Goal: Transaction & Acquisition: Purchase product/service

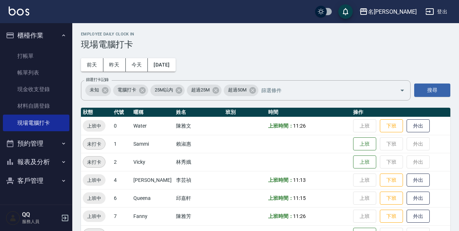
scroll to position [148, 0]
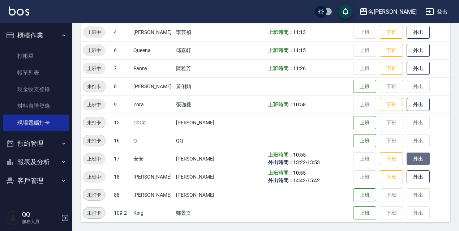
click at [414, 162] on button "外出" at bounding box center [418, 159] width 23 height 13
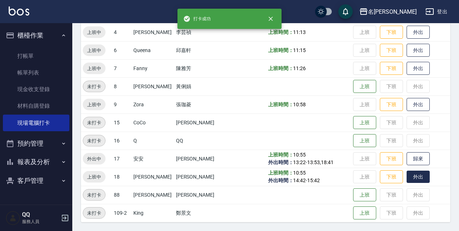
click at [408, 179] on button "外出" at bounding box center [418, 177] width 23 height 13
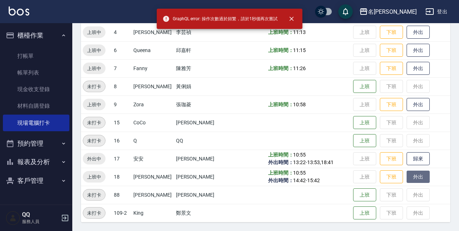
click at [410, 179] on button "外出" at bounding box center [418, 177] width 23 height 13
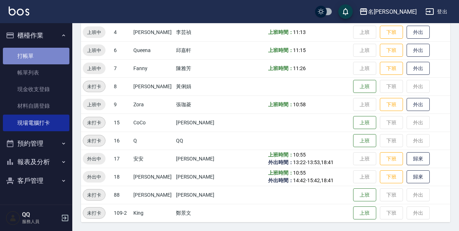
click at [9, 51] on link "打帳單" at bounding box center [36, 56] width 67 height 17
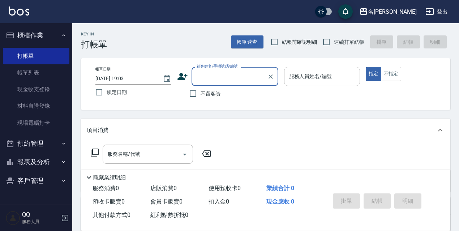
drag, startPoint x: 338, startPoint y: 40, endPoint x: 333, endPoint y: 43, distance: 6.0
click at [337, 40] on span "連續打單結帳" at bounding box center [349, 42] width 30 height 8
click at [334, 40] on input "連續打單結帳" at bounding box center [326, 41] width 15 height 15
checkbox input "true"
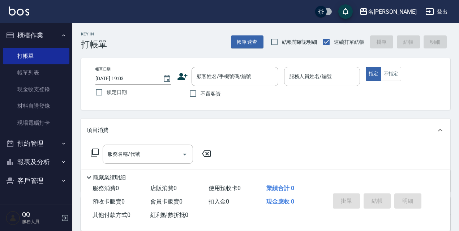
click at [107, 97] on label "鎖定日期" at bounding box center [128, 92] width 74 height 15
click at [107, 97] on input "鎖定日期" at bounding box center [98, 92] width 15 height 15
checkbox input "true"
click at [216, 92] on span "不留客資" at bounding box center [211, 94] width 20 height 8
click at [201, 92] on input "不留客資" at bounding box center [192, 93] width 15 height 15
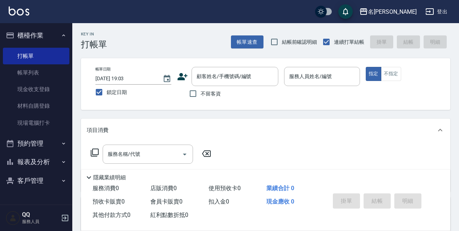
checkbox input "true"
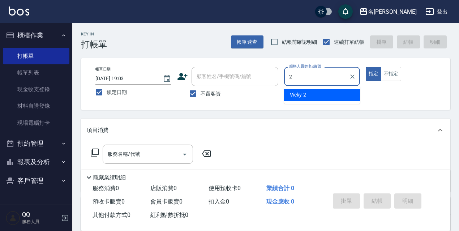
type input "Vicky-2"
type button "true"
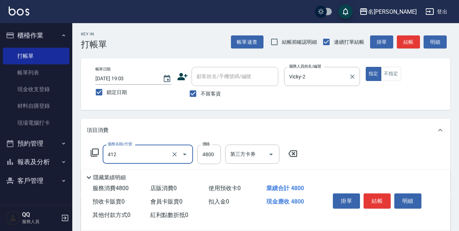
type input "阿速卡醫學燙髮(412)"
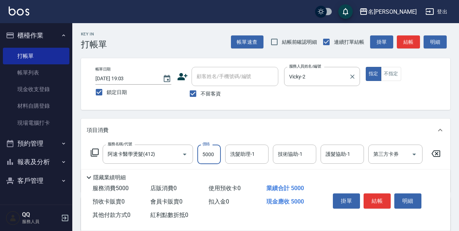
type input "5000"
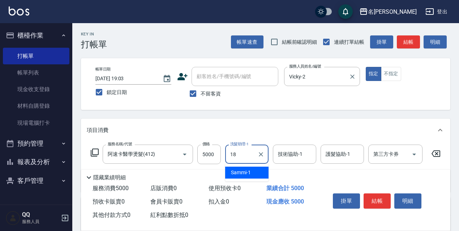
type input "[PERSON_NAME]-18"
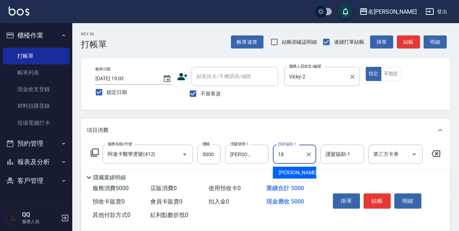
type input "[PERSON_NAME]-18"
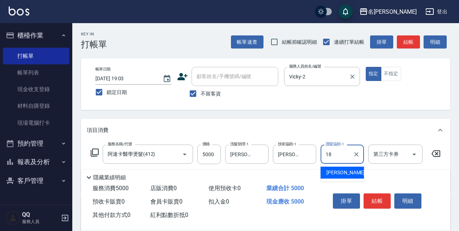
type input "[PERSON_NAME]-18"
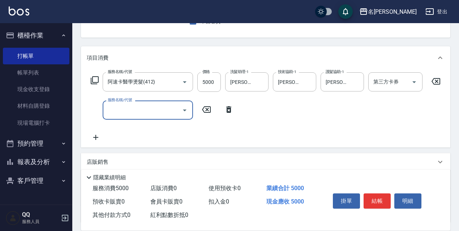
scroll to position [139, 0]
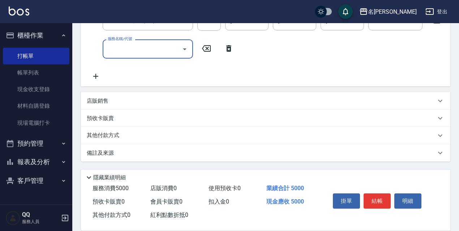
click at [148, 99] on div "店販銷售" at bounding box center [261, 101] width 349 height 8
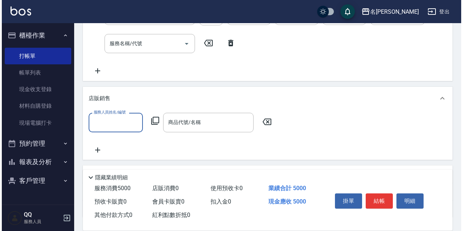
scroll to position [0, 0]
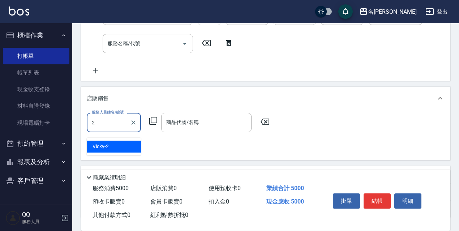
type input "Vicky-2"
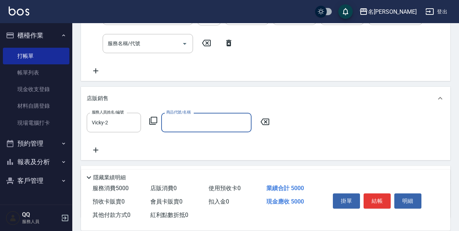
click at [150, 124] on icon at bounding box center [153, 121] width 8 height 8
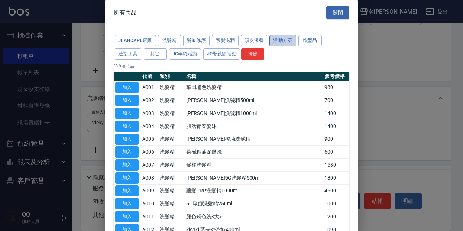
click at [286, 39] on button "活動方案" at bounding box center [282, 40] width 27 height 11
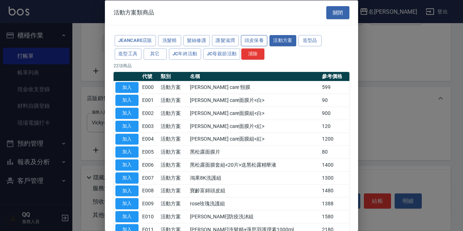
click at [259, 38] on button "頭皮保養" at bounding box center [254, 40] width 27 height 11
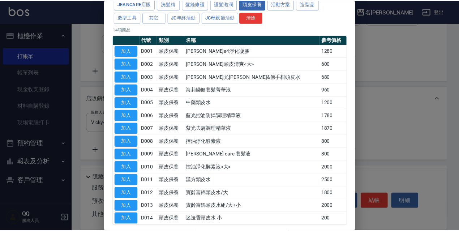
scroll to position [70, 0]
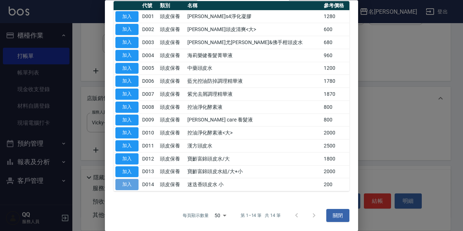
click at [128, 185] on button "加入" at bounding box center [126, 184] width 23 height 11
type input "迷迭香頭皮水 小"
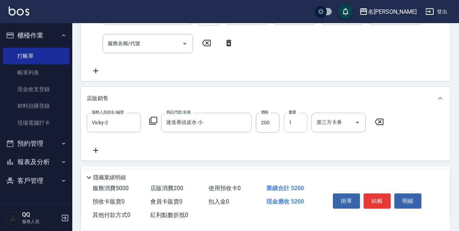
click at [301, 131] on input "1" at bounding box center [295, 123] width 23 height 20
type input "5"
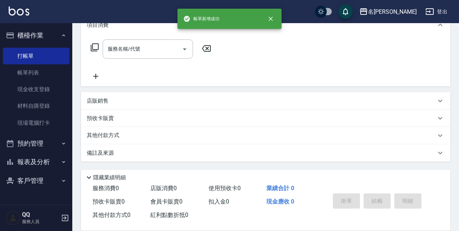
scroll to position [0, 0]
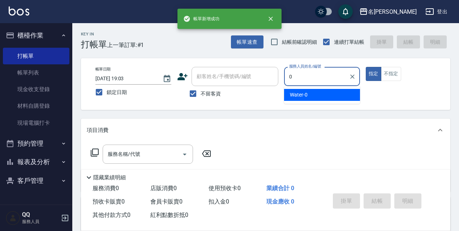
type input "Water-0"
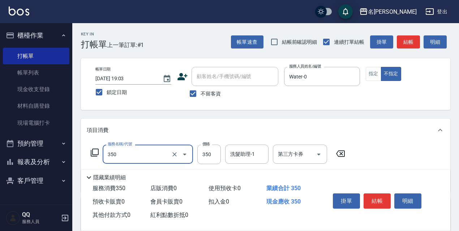
type input "洗髮350(350)"
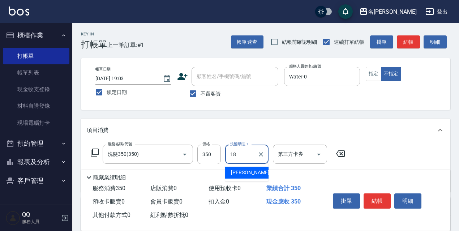
type input "[PERSON_NAME]-18"
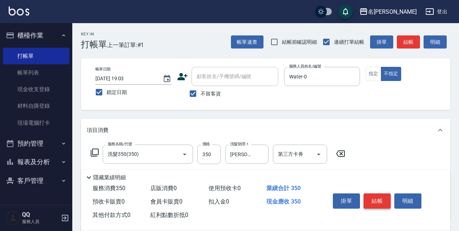
click at [382, 201] on button "結帳" at bounding box center [377, 200] width 27 height 15
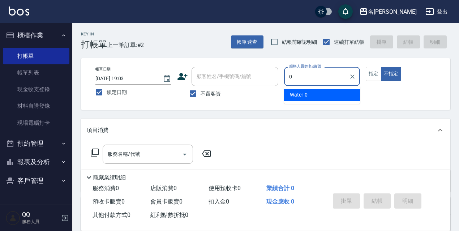
type input "Water-0"
type button "false"
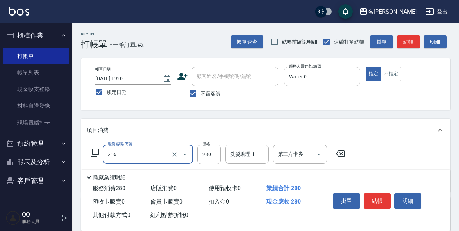
type input "洗髮卷<抵>280(216)"
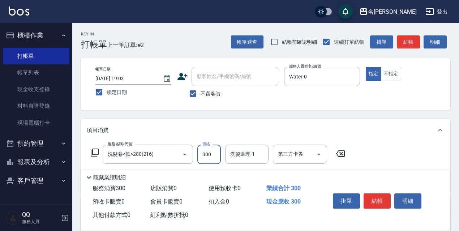
type input "300"
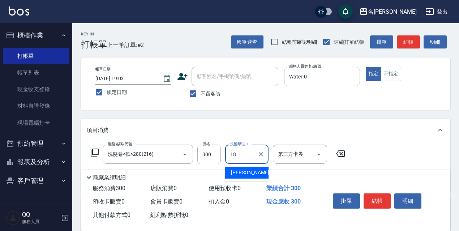
type input "[PERSON_NAME]-18"
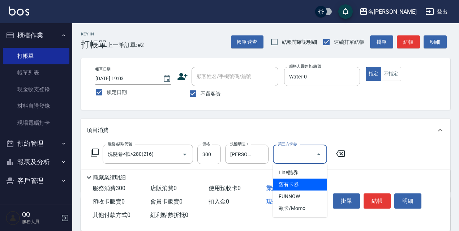
type input "舊有卡券"
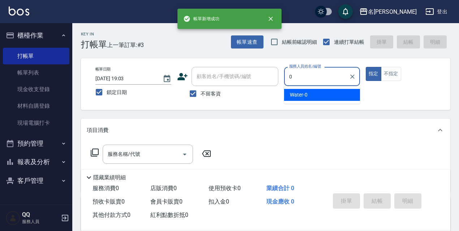
type input "Water-0"
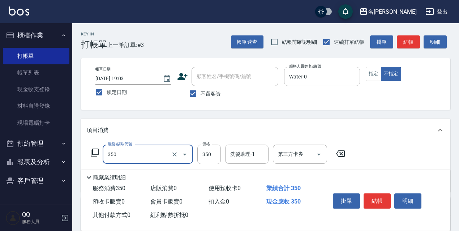
type input "洗髮350(350)"
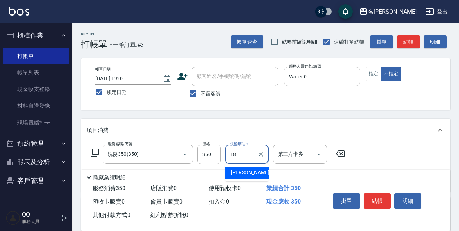
type input "[PERSON_NAME]-18"
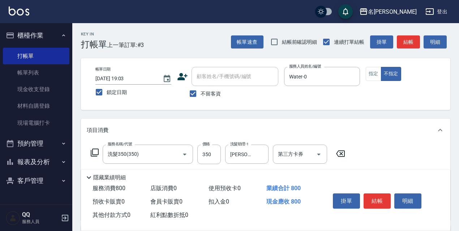
type input "剪髮450(306)"
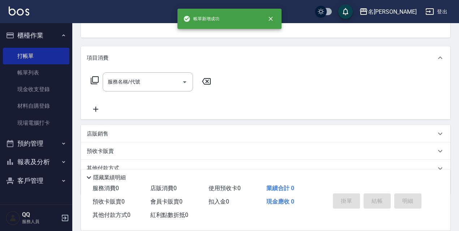
scroll to position [70, 0]
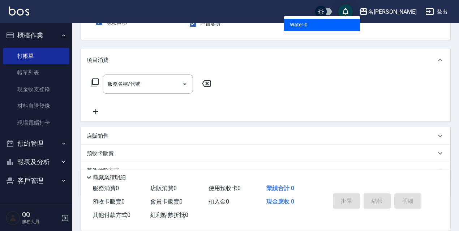
type input "Water-0"
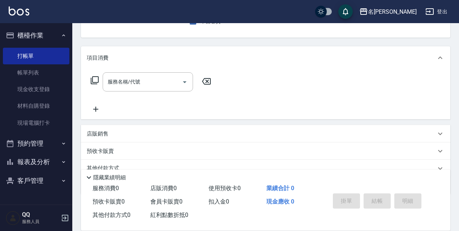
scroll to position [0, 0]
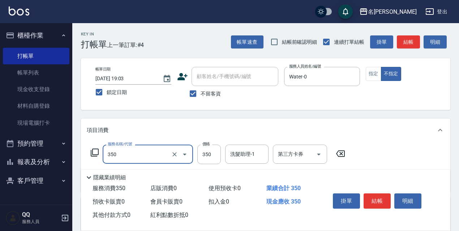
type input "洗髮350(350)"
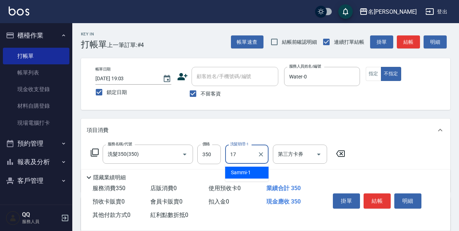
type input "安安-17"
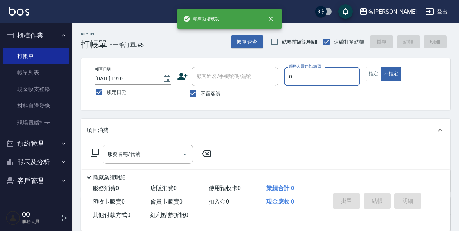
type input "Water-0"
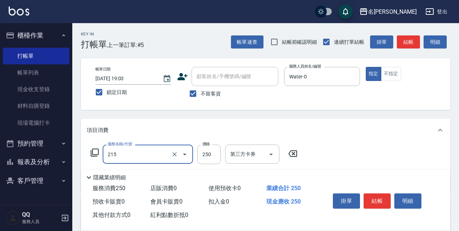
type input "洗髮卷<抵>250(215)"
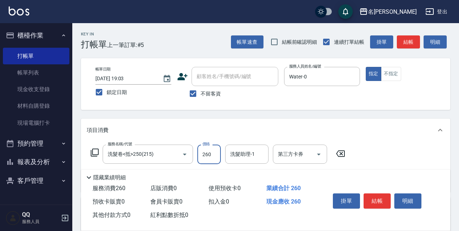
type input "260"
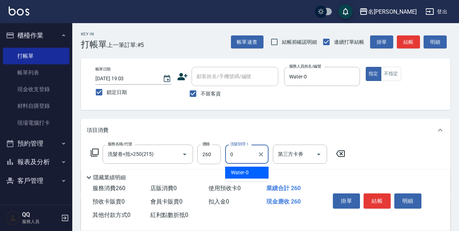
type input "Water-0"
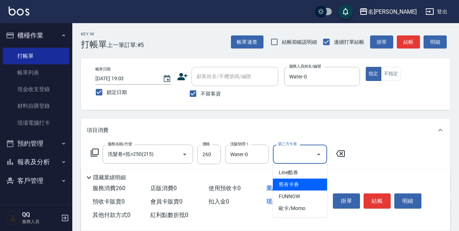
type input "舊有卡券"
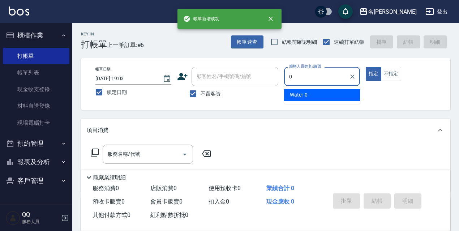
type input "Water-0"
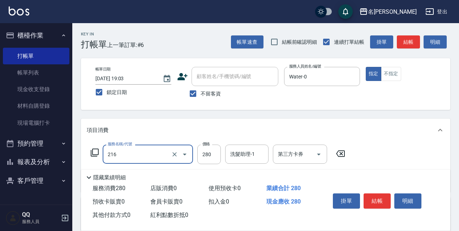
type input "洗髮卷<抵>280(216)"
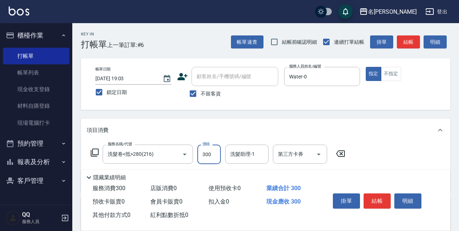
type input "300"
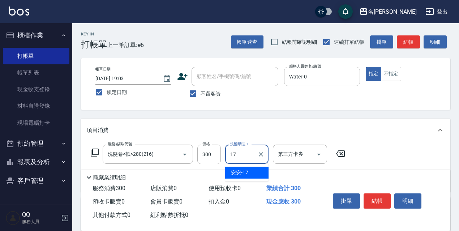
type input "安安-17"
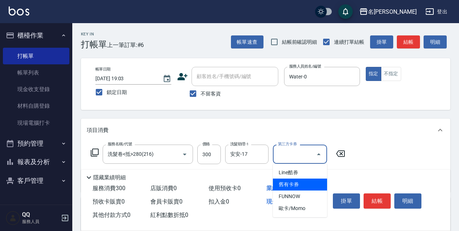
type input "舊有卡券"
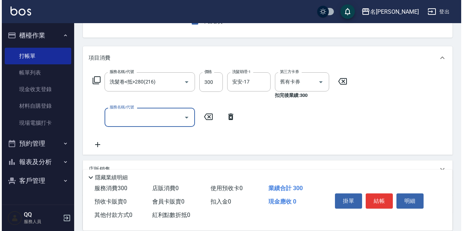
scroll to position [108, 0]
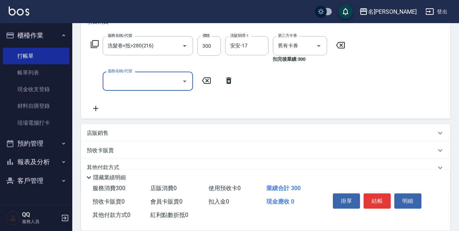
click at [233, 82] on icon at bounding box center [229, 80] width 18 height 9
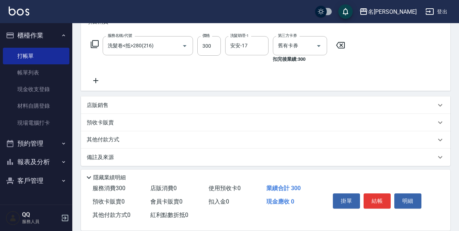
click at [89, 45] on div "服務名稱/代號 洗髮卷<抵>280(216) 服務名稱/代號 價格 300 價格 洗髮助理-1 安安-17 洗髮助理-1 第三方卡券 舊有卡券 第三方卡券 扣…" at bounding box center [218, 49] width 263 height 27
click at [95, 45] on icon at bounding box center [94, 44] width 9 height 9
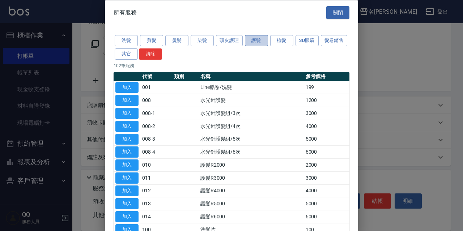
click at [259, 42] on button "護髮" at bounding box center [256, 40] width 23 height 11
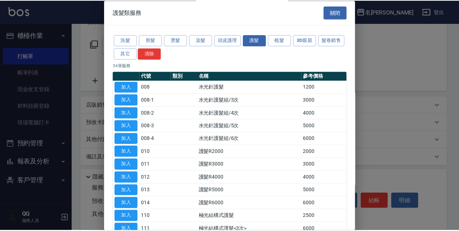
scroll to position [36, 0]
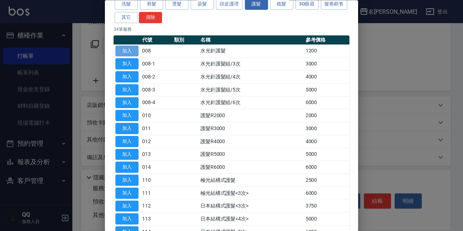
click at [127, 52] on button "加入" at bounding box center [126, 51] width 23 height 11
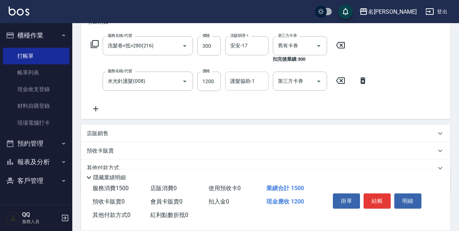
click at [248, 90] on div "護髮協助-1" at bounding box center [246, 81] width 43 height 19
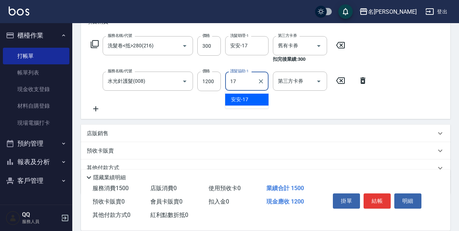
type input "安安-17"
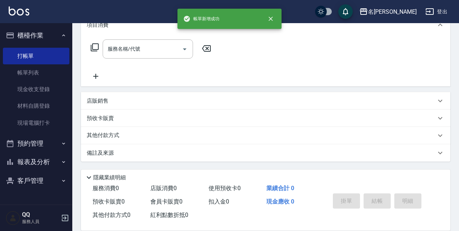
scroll to position [0, 0]
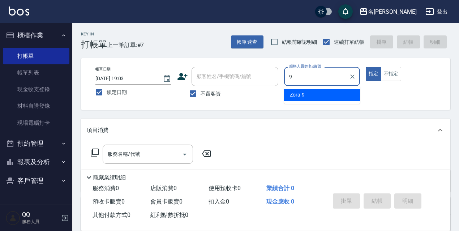
type input "Zora-9"
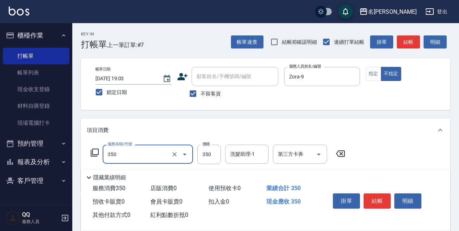
type input "洗髮350(350)"
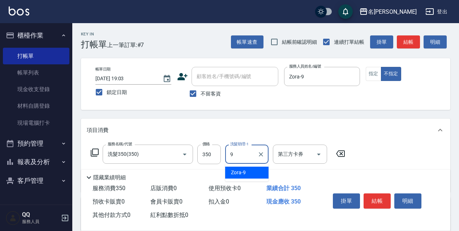
type input "Zora-9"
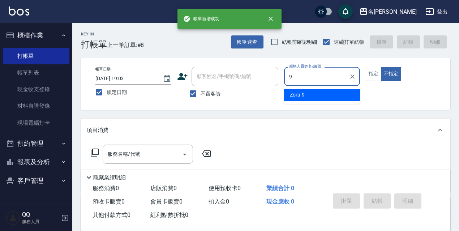
type input "Zora-9"
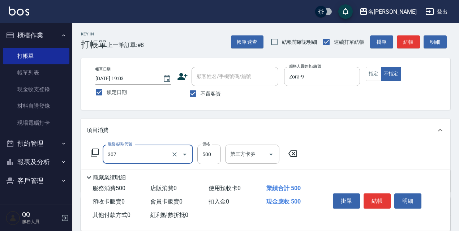
type input "剪髮500(307)"
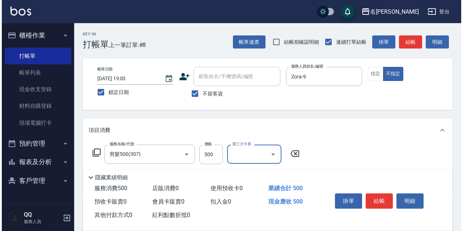
scroll to position [106, 0]
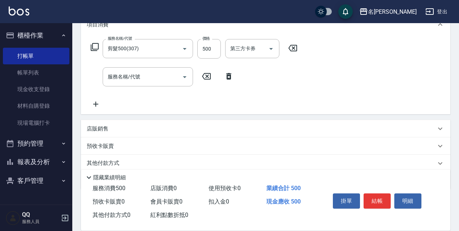
click at [230, 74] on icon at bounding box center [228, 76] width 5 height 7
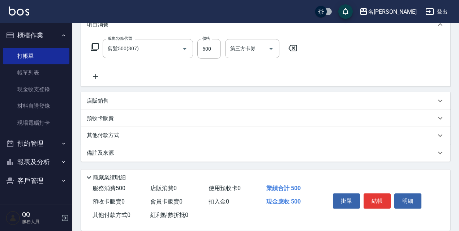
click at [90, 47] on icon at bounding box center [94, 47] width 9 height 9
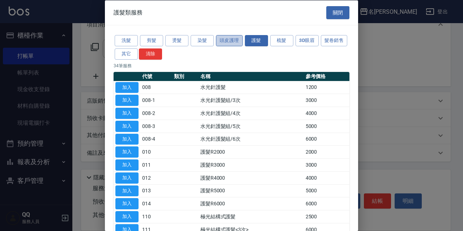
click at [225, 40] on button "頭皮護理" at bounding box center [229, 40] width 27 height 11
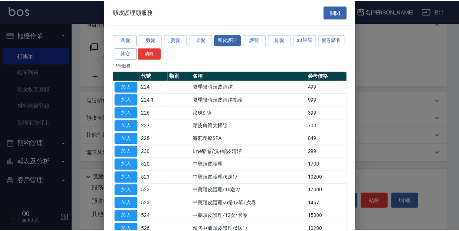
scroll to position [36, 0]
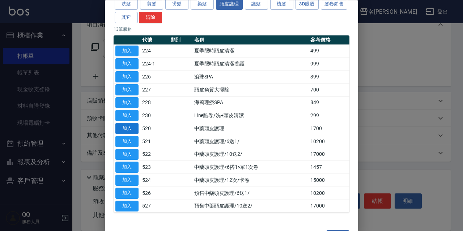
click at [121, 130] on button "加入" at bounding box center [126, 128] width 23 height 11
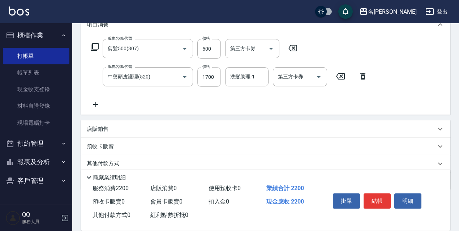
click at [214, 67] on input "1700" at bounding box center [208, 77] width 23 height 20
type input "2000"
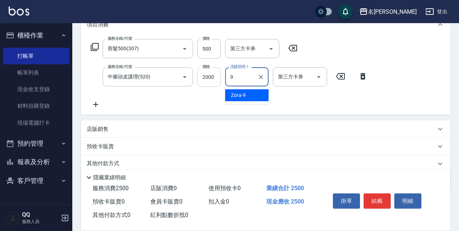
type input "Zora-9"
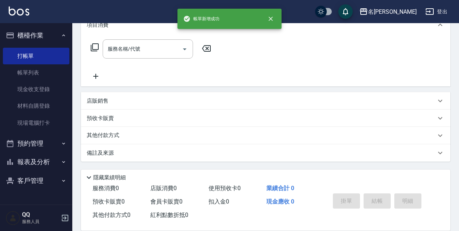
scroll to position [0, 0]
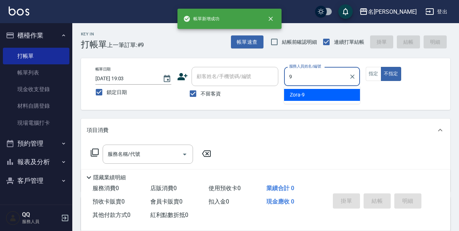
type input "Zora-9"
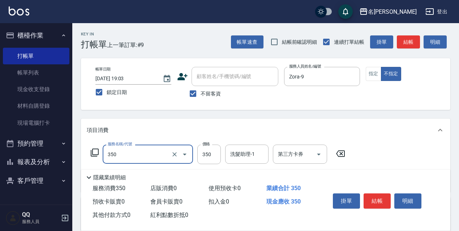
type input "洗髮350(350)"
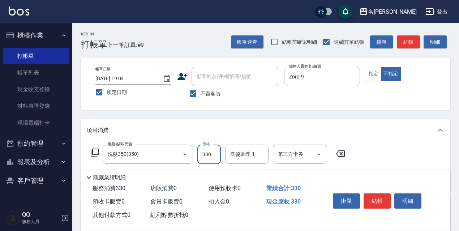
type input "330"
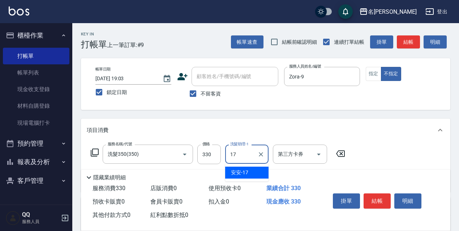
type input "安安-17"
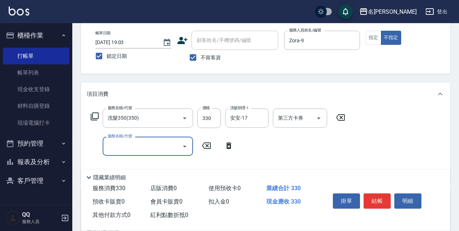
scroll to position [72, 0]
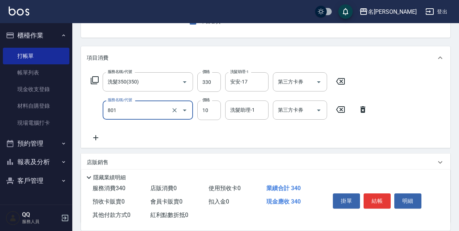
type input "潤絲精(801)"
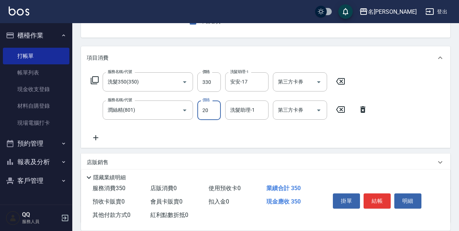
type input "20"
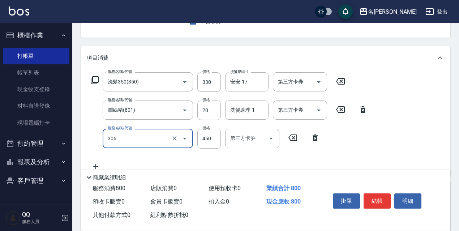
type input "剪髮450(306)"
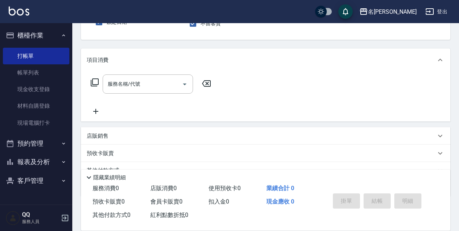
scroll to position [0, 0]
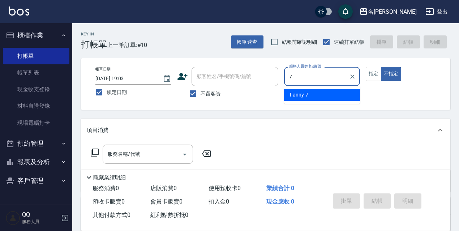
type input "Fanny-7"
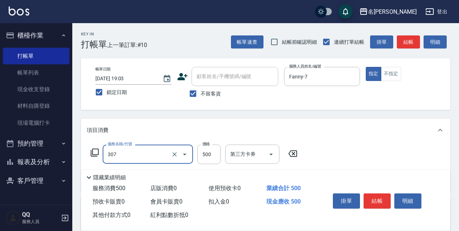
type input "剪髮500(307)"
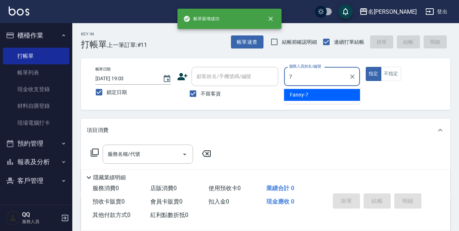
type input "Fanny-7"
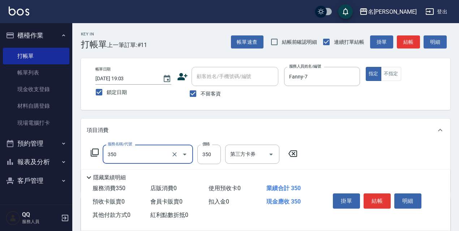
type input "洗髮350(350)"
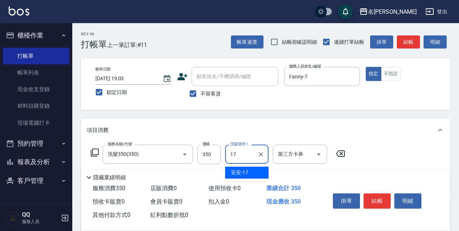
type input "安安-17"
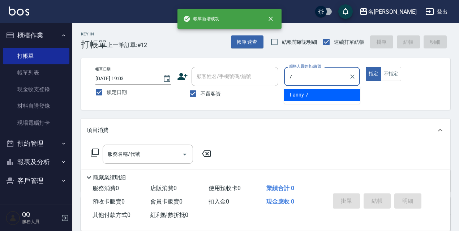
type input "Fanny-7"
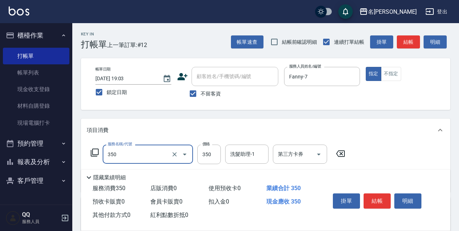
type input "洗髮350(350)"
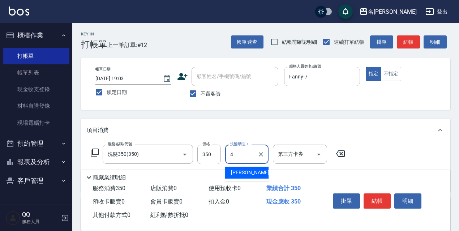
type input "[PERSON_NAME]-4"
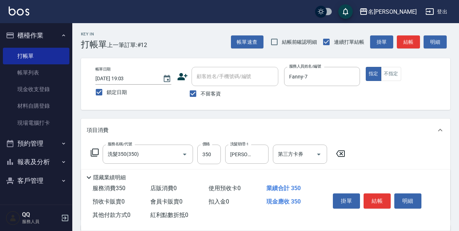
scroll to position [36, 0]
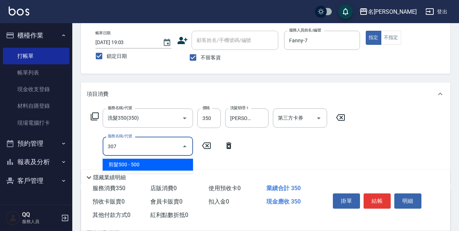
type input "剪髮500(307)"
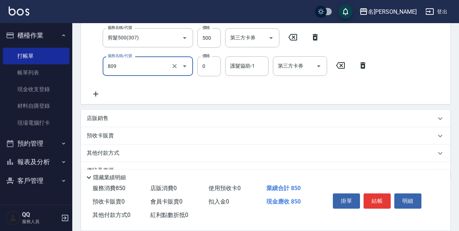
scroll to position [108, 0]
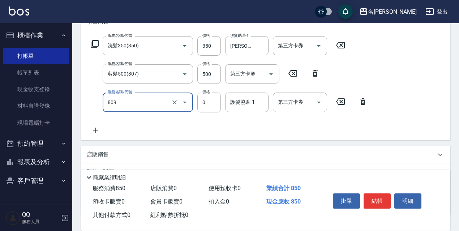
type input "保濕護髮(809)"
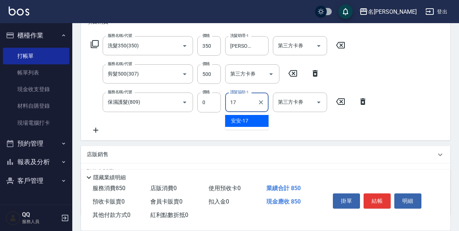
type input "安安-17"
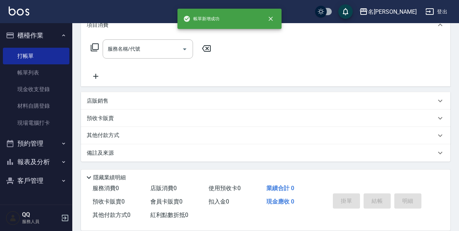
scroll to position [0, 0]
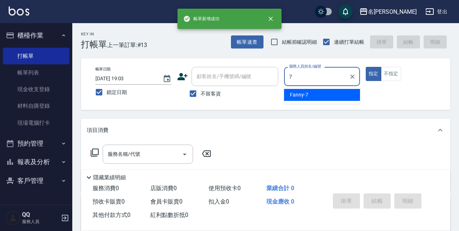
type input "Fanny-7"
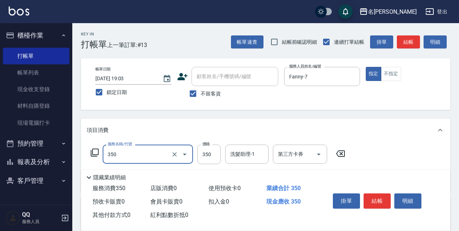
type input "洗髮350(350)"
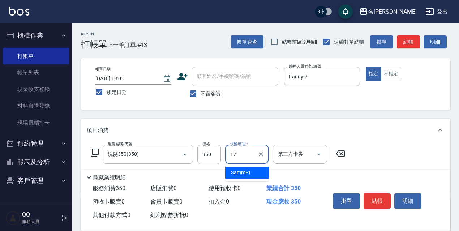
type input "安安-17"
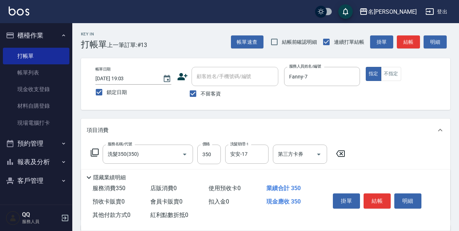
scroll to position [36, 0]
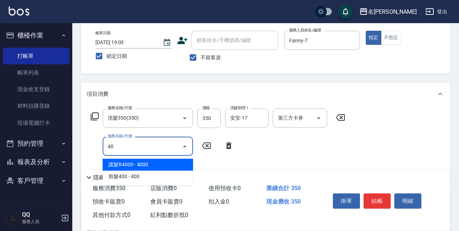
type input "4"
type input "3"
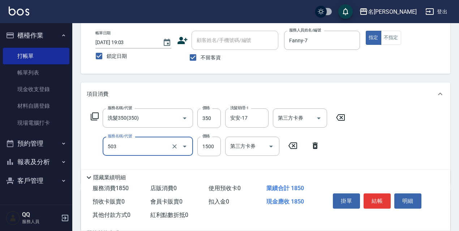
type input "染髮(1500)(503)"
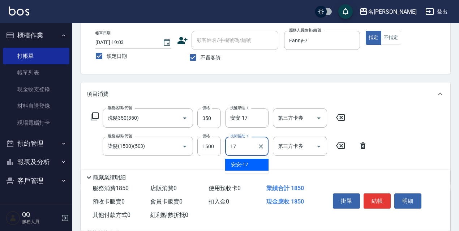
type input "安安-17"
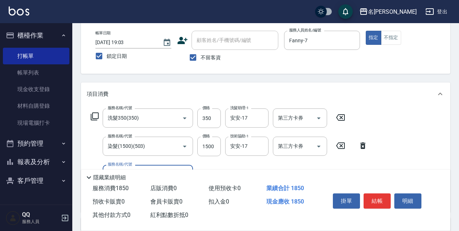
scroll to position [108, 0]
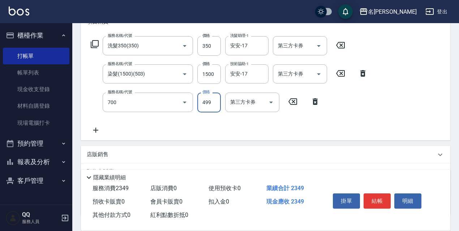
type input "頭皮隔離(700)"
type input "500"
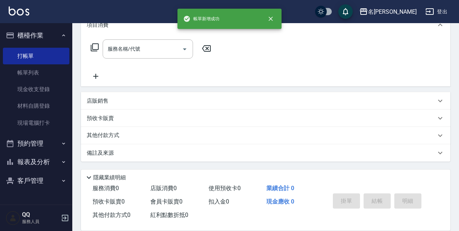
scroll to position [0, 0]
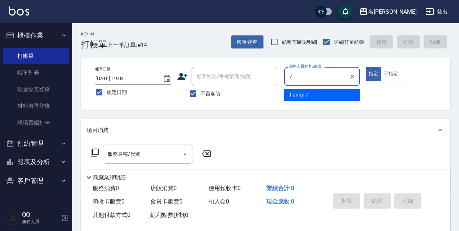
type input "Fanny-7"
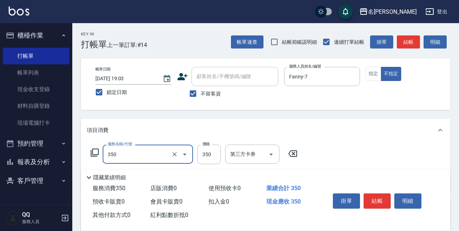
type input "洗髮350(350)"
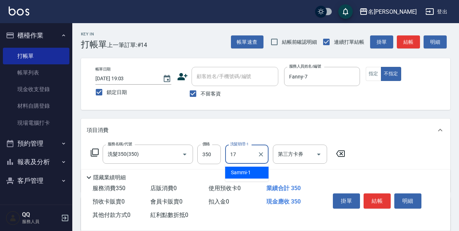
type input "安安-17"
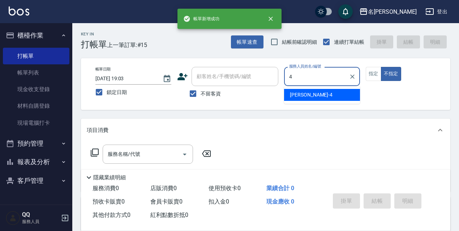
type input "[PERSON_NAME]-4"
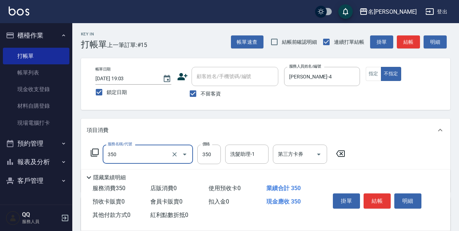
type input "洗髮350(350)"
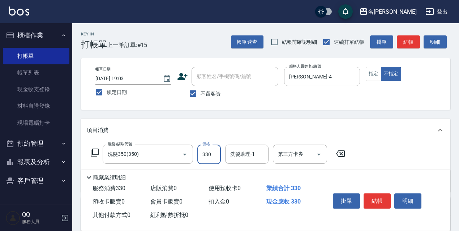
type input "330"
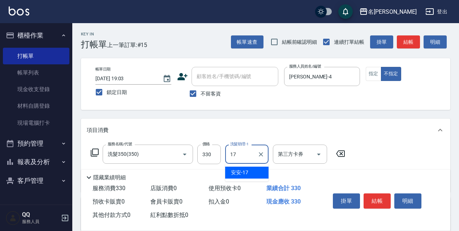
type input "安安-17"
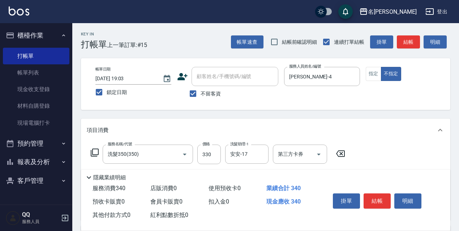
type input "潤絲精(801)"
type input "20"
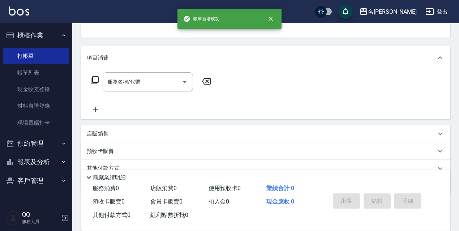
scroll to position [70, 0]
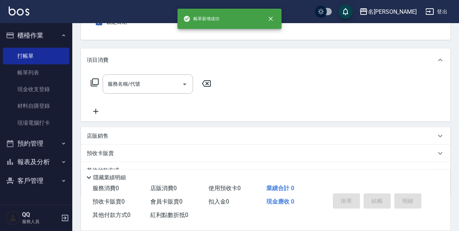
type input "[PERSON_NAME]-4"
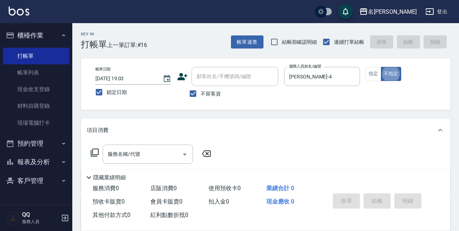
scroll to position [36, 0]
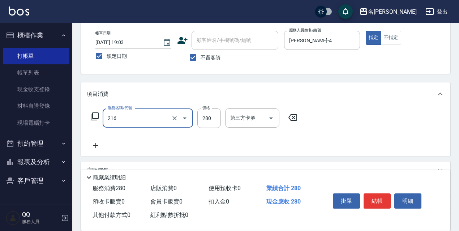
type input "洗髮卷<抵>280(216)"
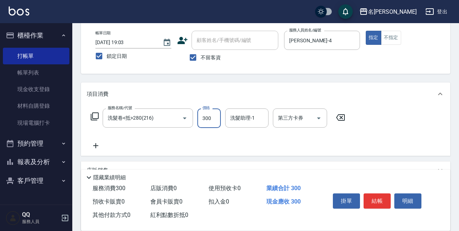
type input "300"
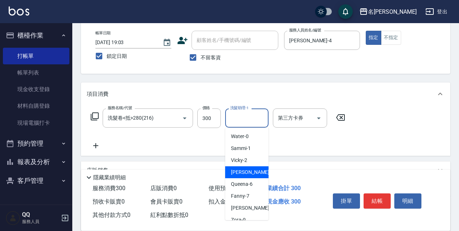
type input "[PERSON_NAME]-4"
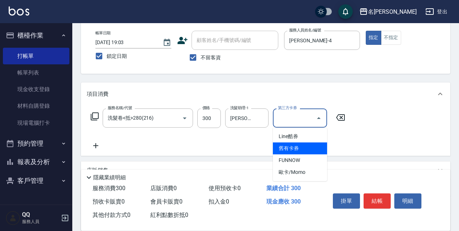
type input "舊有卡券"
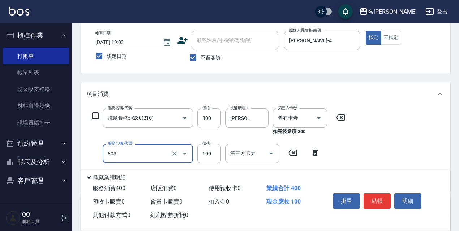
type input "電棒/夾直(803)"
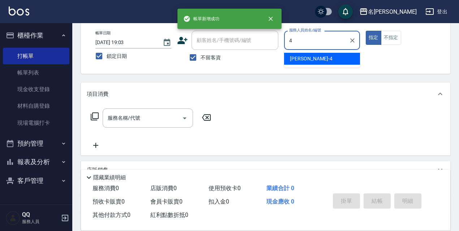
type input "[PERSON_NAME]-4"
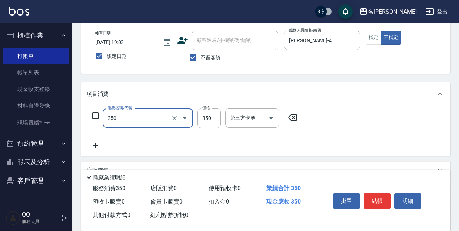
type input "洗髮350(350)"
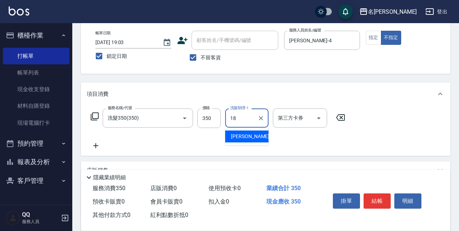
type input "[PERSON_NAME]-18"
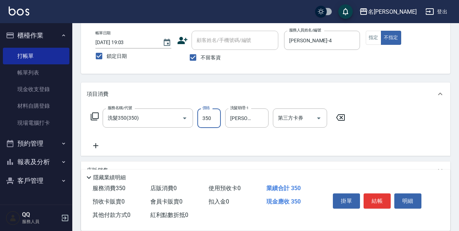
click at [208, 116] on input "350" at bounding box center [208, 118] width 23 height 20
type input "330"
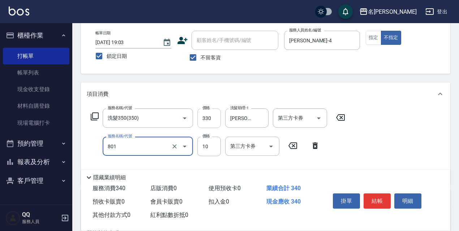
type input "潤絲精(801)"
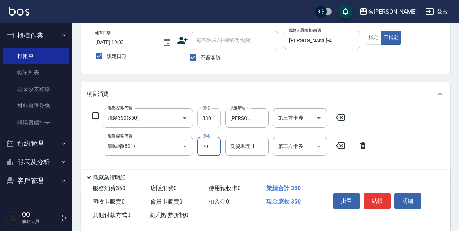
type input "20"
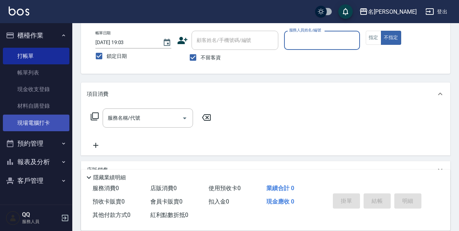
click at [38, 120] on link "現場電腦打卡" at bounding box center [36, 123] width 67 height 17
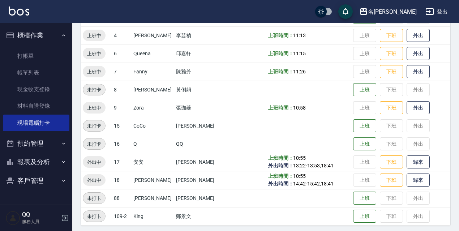
scroll to position [148, 0]
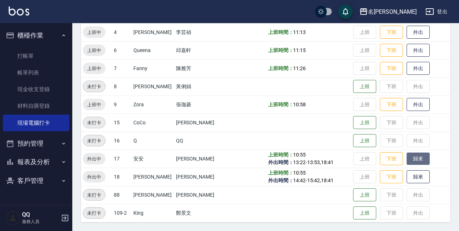
click at [419, 155] on button "歸來" at bounding box center [418, 159] width 23 height 13
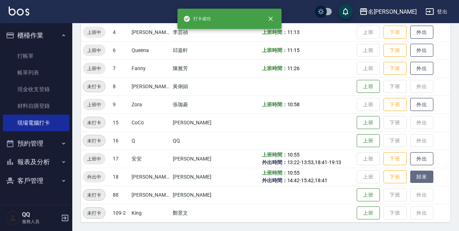
click at [420, 174] on button "歸來" at bounding box center [421, 177] width 23 height 13
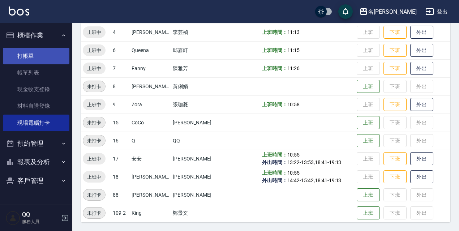
click at [36, 58] on link "打帳單" at bounding box center [36, 56] width 67 height 17
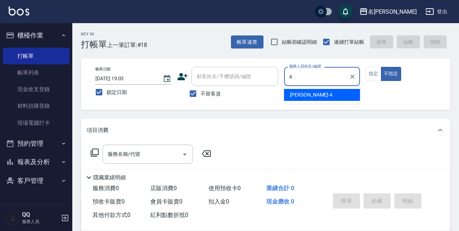
type input "[PERSON_NAME]-4"
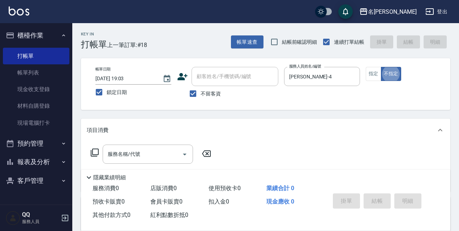
type button "false"
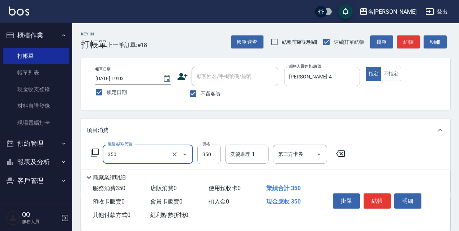
type input "洗髮350(350)"
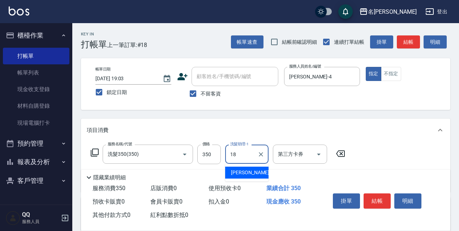
type input "[PERSON_NAME]-18"
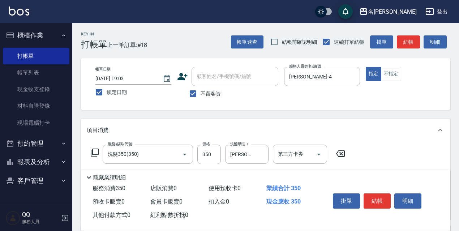
scroll to position [36, 0]
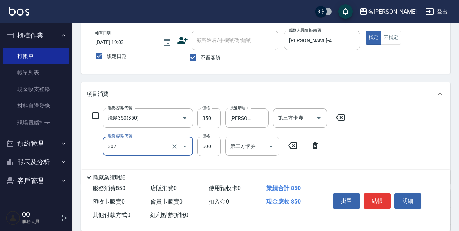
type input "剪髮500(307)"
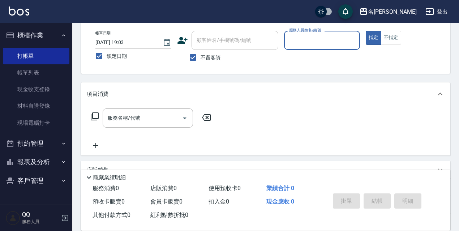
click at [56, 141] on button "預約管理" at bounding box center [36, 143] width 67 height 19
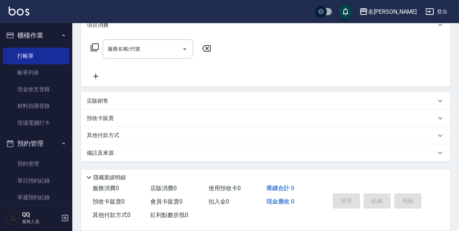
scroll to position [50, 0]
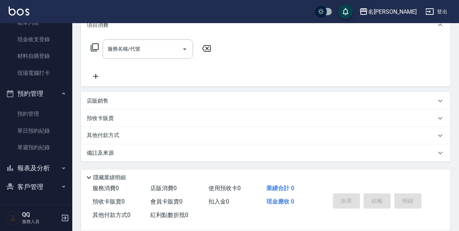
click at [46, 170] on button "報表及分析" at bounding box center [36, 168] width 67 height 19
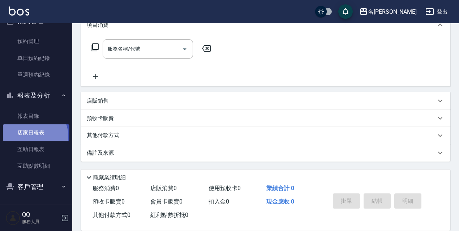
click at [34, 136] on link "店家日報表" at bounding box center [36, 132] width 67 height 17
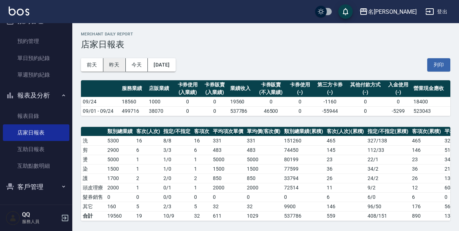
click at [116, 63] on button "昨天" at bounding box center [114, 64] width 22 height 13
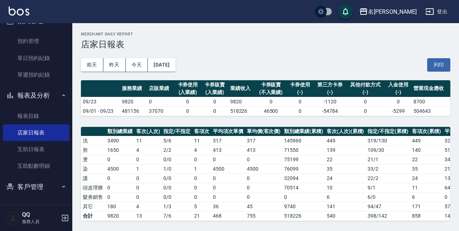
scroll to position [36, 0]
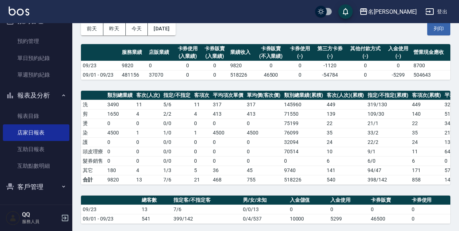
click at [437, 12] on button "登出" at bounding box center [437, 11] width 28 height 13
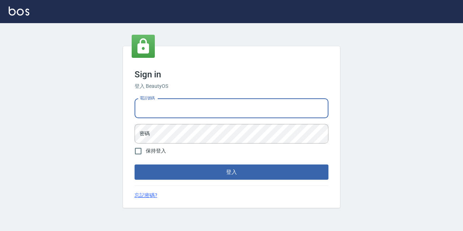
click at [295, 110] on input "電話號碼" at bounding box center [231, 109] width 194 height 20
type input "0967388409"
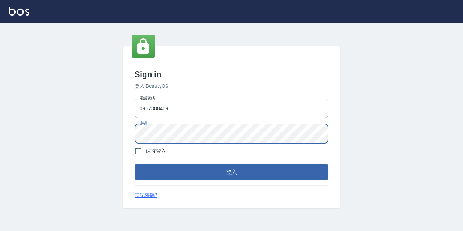
click at [134, 164] on button "登入" at bounding box center [231, 171] width 194 height 15
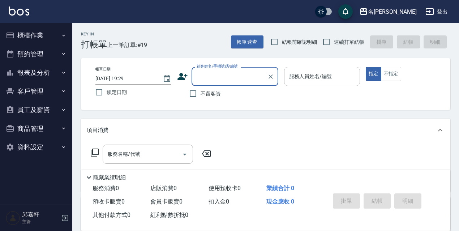
click at [37, 28] on button "櫃檯作業" at bounding box center [36, 35] width 67 height 19
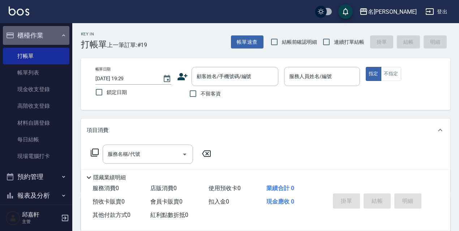
click at [46, 35] on button "櫃檯作業" at bounding box center [36, 35] width 67 height 19
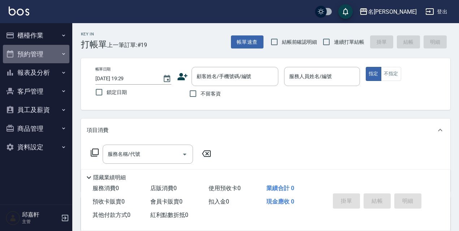
click at [48, 57] on button "預約管理" at bounding box center [36, 54] width 67 height 19
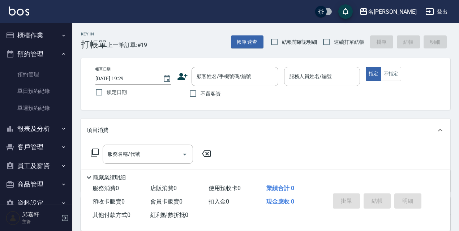
click at [38, 119] on ul "預約管理 單日預約紀錄 單週預約紀錄" at bounding box center [36, 91] width 67 height 56
click at [38, 122] on button "報表及分析" at bounding box center [36, 128] width 67 height 19
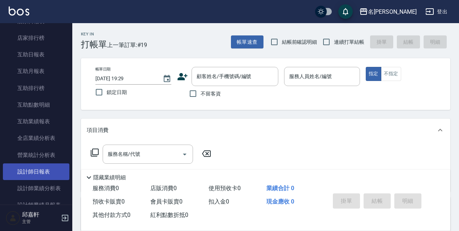
scroll to position [181, 0]
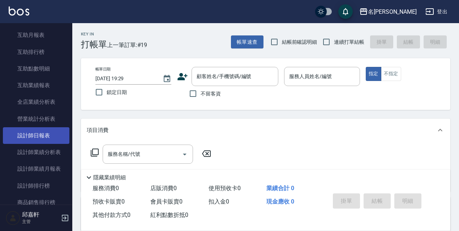
click at [46, 131] on link "設計師日報表" at bounding box center [36, 135] width 67 height 17
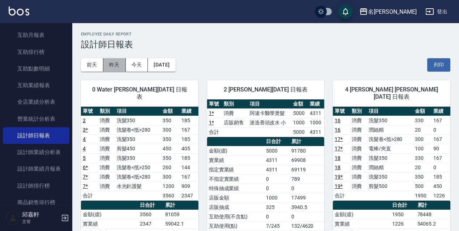
click at [117, 63] on button "昨天" at bounding box center [114, 64] width 22 height 13
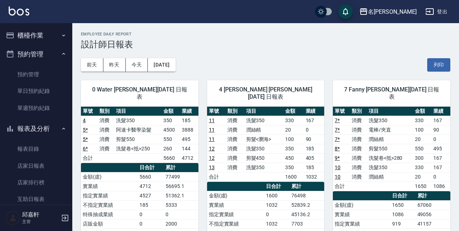
click at [49, 36] on button "櫃檯作業" at bounding box center [36, 35] width 67 height 19
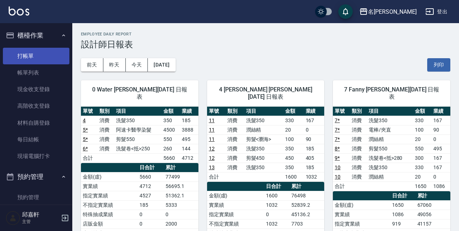
click at [51, 54] on link "打帳單" at bounding box center [36, 56] width 67 height 17
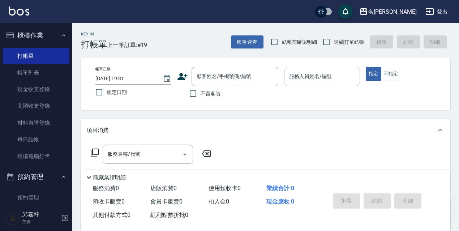
click at [363, 86] on div "帳單日期 2025/09/24 19:31 鎖定日期 顧客姓名/手機號碼/編號 顧客姓名/手機號碼/編號 不留客資 服務人員姓名/編號 服務人員姓名/編號 指…" at bounding box center [266, 84] width 352 height 34
click at [352, 84] on div "服務人員姓名/編號" at bounding box center [322, 76] width 76 height 19
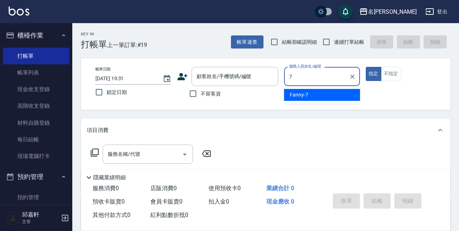
type input "Fanny-7"
type button "true"
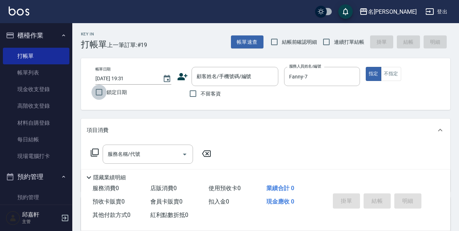
click at [106, 98] on input "鎖定日期" at bounding box center [98, 92] width 15 height 15
checkbox input "true"
click at [230, 90] on div "不留客資" at bounding box center [227, 93] width 101 height 15
drag, startPoint x: 204, startPoint y: 86, endPoint x: 207, endPoint y: 93, distance: 8.0
click at [207, 93] on div "顧客姓名/手機號碼/編號 顧客姓名/手機號碼/編號 不留客資" at bounding box center [227, 84] width 101 height 34
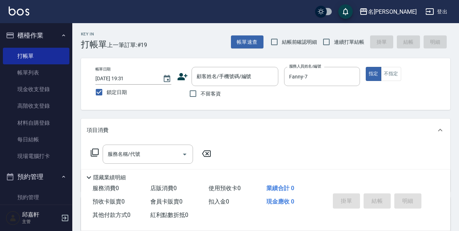
click at [208, 95] on span "不留客資" at bounding box center [211, 94] width 20 height 8
click at [201, 95] on input "不留客資" at bounding box center [192, 93] width 15 height 15
checkbox input "true"
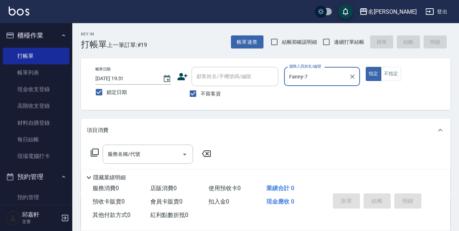
click at [351, 31] on div "Key In 打帳單 上一筆訂單:#19 帳單速查 結帳前確認明細 連續打單結帳 掛單 結帳 明細" at bounding box center [261, 36] width 378 height 26
drag, startPoint x: 350, startPoint y: 33, endPoint x: 350, endPoint y: 39, distance: 6.1
click at [350, 34] on div "Key In 打帳單 上一筆訂單:#19 帳單速查 結帳前確認明細 連續打單結帳 掛單 結帳 明細" at bounding box center [261, 36] width 378 height 26
click at [350, 39] on span "連續打單結帳" at bounding box center [349, 42] width 30 height 8
click at [334, 39] on input "連續打單結帳" at bounding box center [326, 41] width 15 height 15
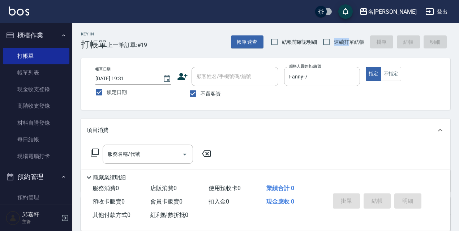
checkbox input "true"
drag, startPoint x: 399, startPoint y: 75, endPoint x: 379, endPoint y: 99, distance: 31.0
click at [398, 76] on button "不指定" at bounding box center [391, 74] width 20 height 14
click at [168, 162] on div "服務名稱/代號" at bounding box center [148, 154] width 90 height 19
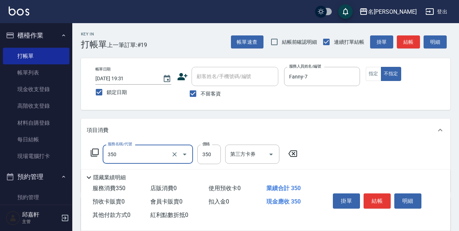
type input "洗髮350(350)"
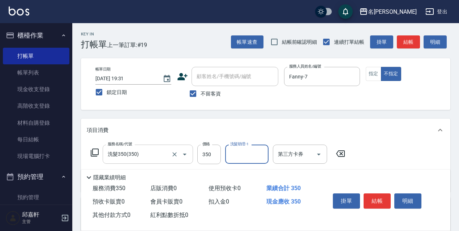
type input "1"
type input "Fanny-7"
type input "剪髮450(306)"
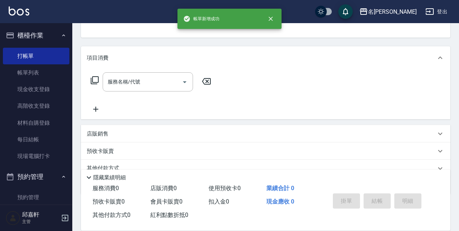
scroll to position [70, 0]
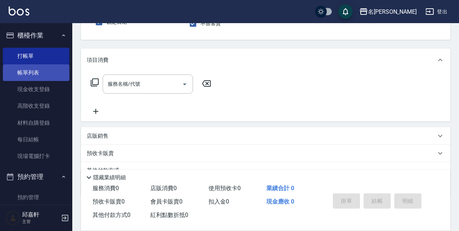
click at [30, 73] on link "帳單列表" at bounding box center [36, 72] width 67 height 17
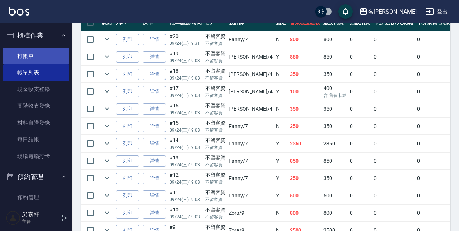
scroll to position [173, 0]
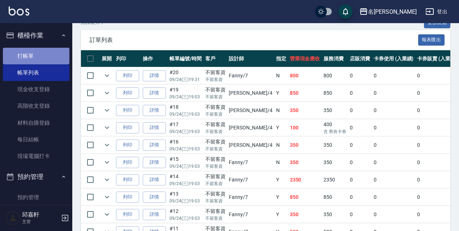
click at [43, 58] on link "打帳單" at bounding box center [36, 56] width 67 height 17
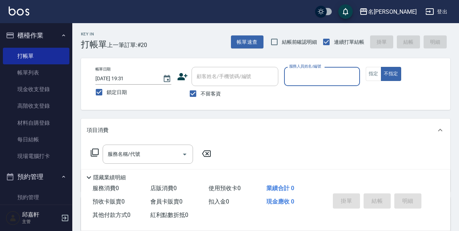
scroll to position [36, 0]
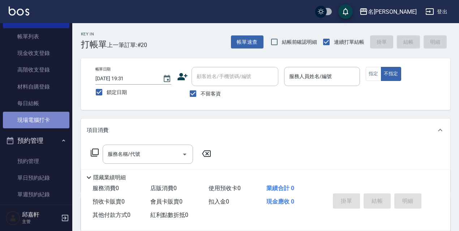
click at [36, 116] on link "現場電腦打卡" at bounding box center [36, 120] width 67 height 17
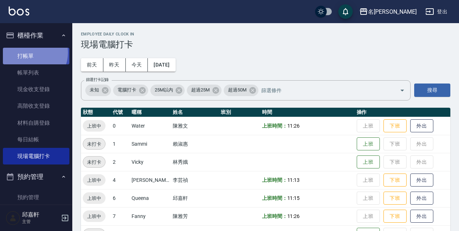
click at [31, 52] on link "打帳單" at bounding box center [36, 56] width 67 height 17
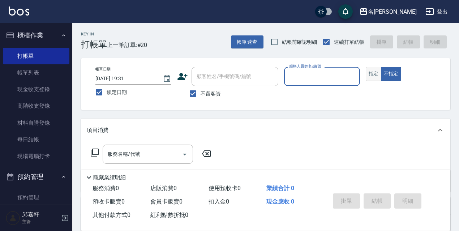
click at [374, 72] on button "指定" at bounding box center [374, 74] width 16 height 14
click at [326, 86] on p at bounding box center [322, 90] width 76 height 8
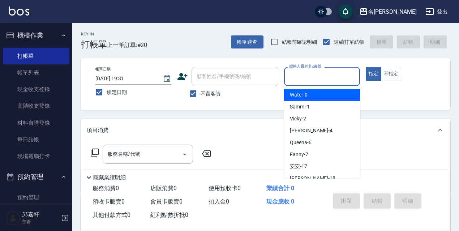
click at [338, 77] on input "服務人員姓名/編號" at bounding box center [321, 76] width 69 height 13
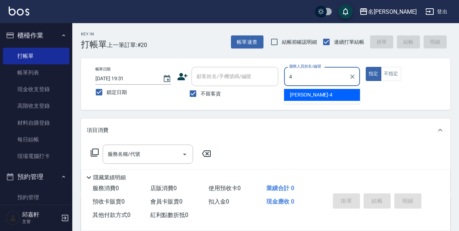
type input "[PERSON_NAME]-4"
type button "true"
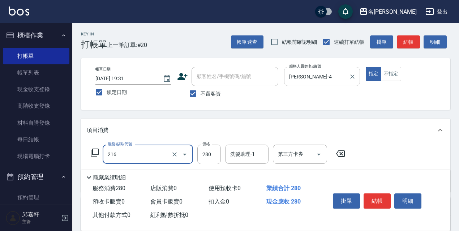
type input "洗髮卷<抵>280(216)"
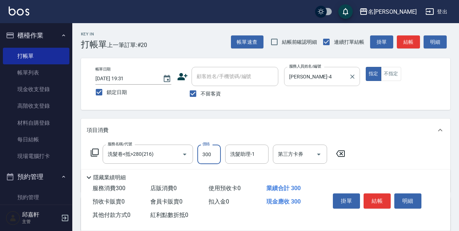
type input "300"
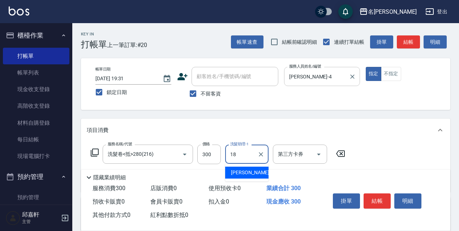
type input "[PERSON_NAME]-18"
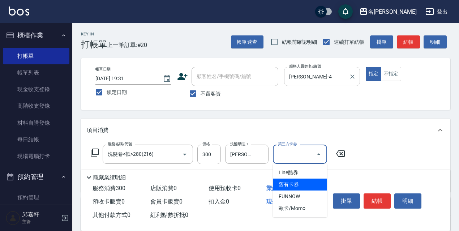
type input "舊有卡券"
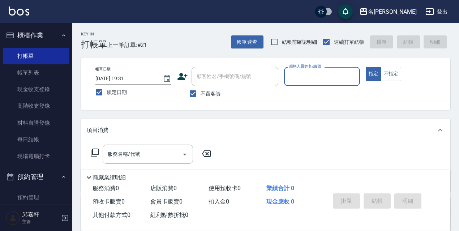
click at [33, 152] on link "現場電腦打卡" at bounding box center [36, 156] width 67 height 17
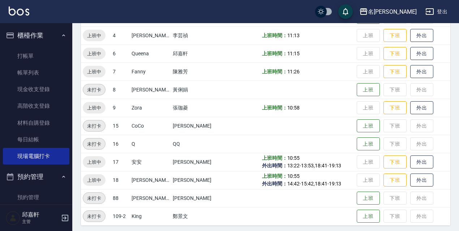
scroll to position [148, 0]
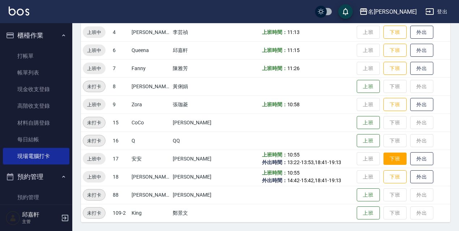
click at [392, 158] on button "下班" at bounding box center [395, 159] width 23 height 13
click at [26, 46] on ul "打帳單 帳單列表 現金收支登錄 高階收支登錄 材料自購登錄 每日結帳 現場電腦打卡" at bounding box center [36, 106] width 67 height 123
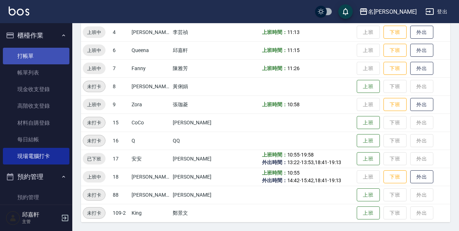
click at [25, 50] on link "打帳單" at bounding box center [36, 56] width 67 height 17
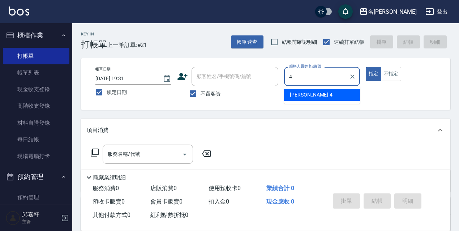
type input "[PERSON_NAME]-4"
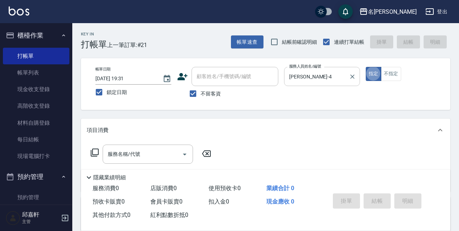
type button "true"
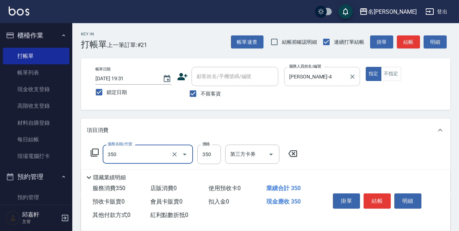
type input "洗髮350(350)"
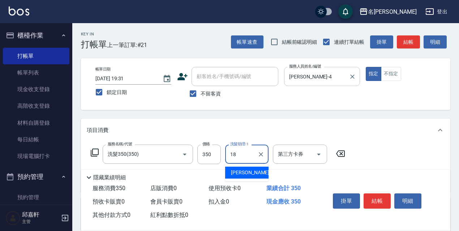
type input "[PERSON_NAME]-18"
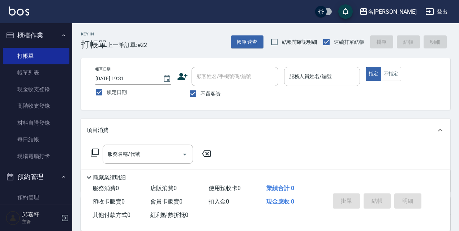
click at [299, 43] on span "結帳前確認明細" at bounding box center [299, 42] width 35 height 8
click at [282, 43] on input "結帳前確認明細" at bounding box center [274, 41] width 15 height 15
checkbox input "true"
click at [335, 61] on div "帳單日期 2025/09/24 19:31 鎖定日期 顧客姓名/手機號碼/編號 顧客姓名/手機號碼/編號 不留客資 服務人員姓名/編號 服務人員姓名/編號 指…" at bounding box center [265, 84] width 369 height 52
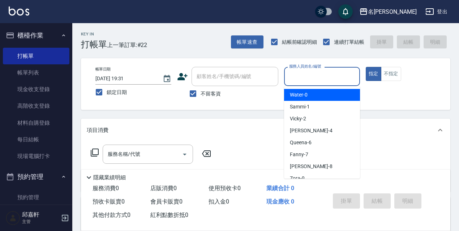
click at [335, 73] on input "服務人員姓名/編號" at bounding box center [321, 76] width 69 height 13
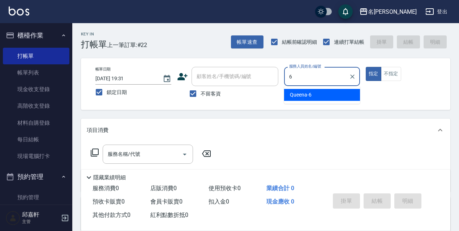
type input "Queena-6"
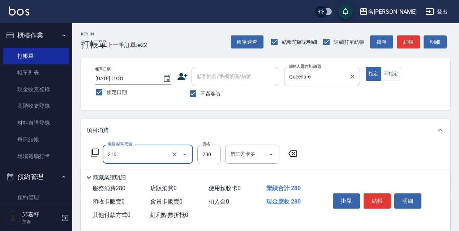
type input "洗髮卷<抵>280(216)"
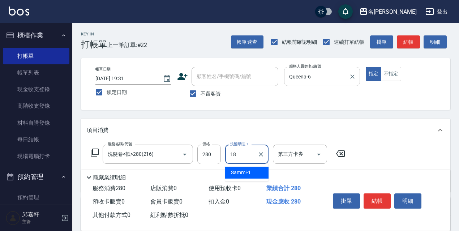
type input "[PERSON_NAME]-18"
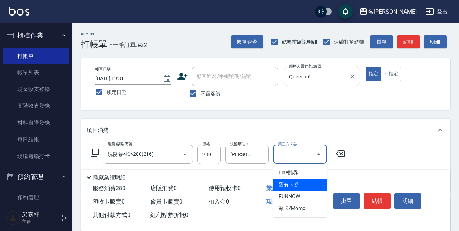
type input "舊有卡券"
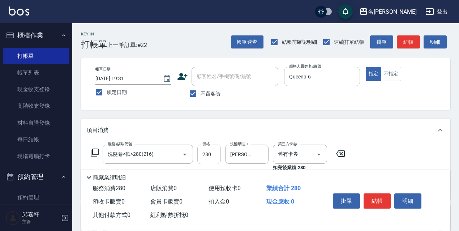
drag, startPoint x: 194, startPoint y: 150, endPoint x: 204, endPoint y: 152, distance: 9.9
click at [201, 152] on div "服務名稱/代號 洗髮卷<抵>280(216) 服務名稱/代號 價格 280 價格 洗髮助理-1 倩倩-18 洗髮助理-1 第三方卡券 舊有卡券 第三方卡券 扣…" at bounding box center [218, 158] width 263 height 27
click at [204, 152] on input "280" at bounding box center [208, 155] width 23 height 20
type input "300"
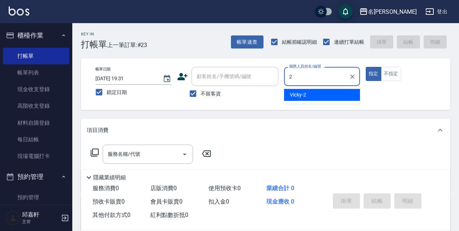
type input "Vicky-2"
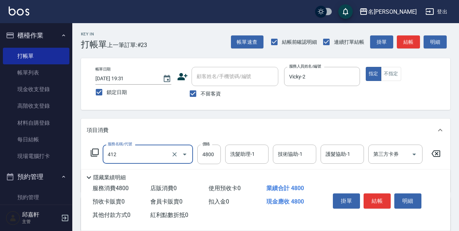
type input "阿速卡醫學燙髮(412)"
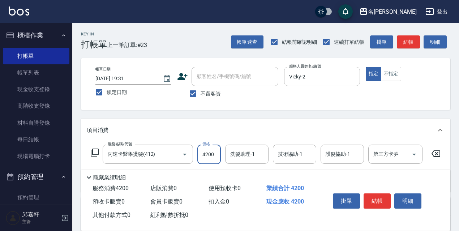
type input "4200"
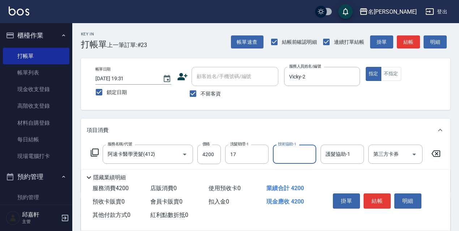
type input "安安-17"
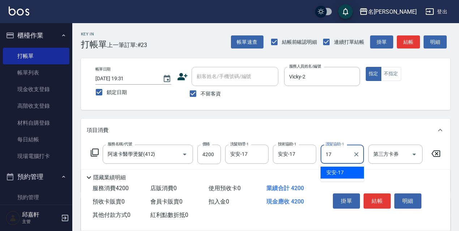
type input "安安-17"
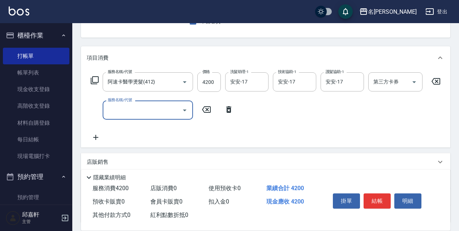
scroll to position [108, 0]
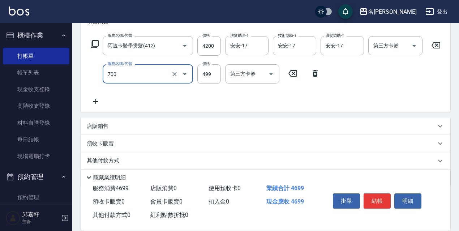
type input "頭皮隔離(700)"
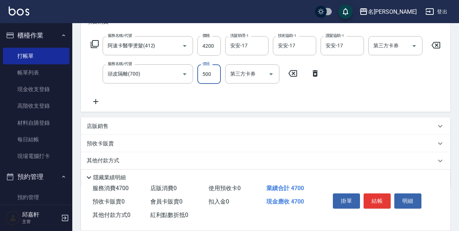
type input "500"
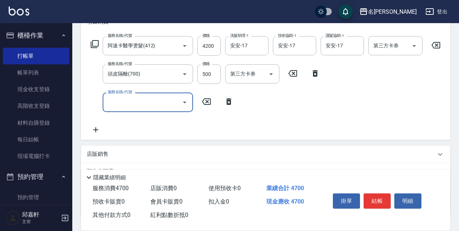
scroll to position [167, 0]
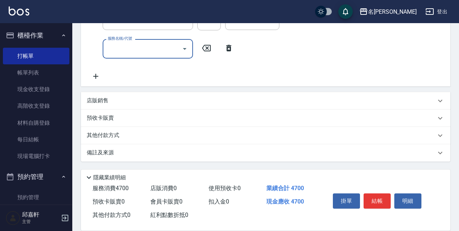
click at [120, 99] on div "店販銷售" at bounding box center [261, 101] width 349 height 8
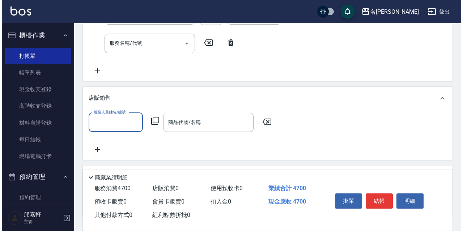
scroll to position [0, 0]
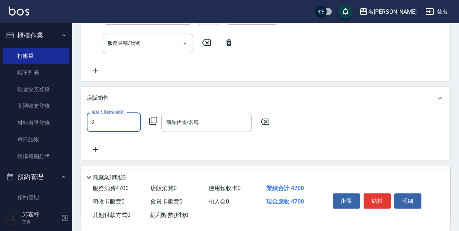
type input "Vicky-2"
click at [151, 125] on icon at bounding box center [153, 120] width 9 height 9
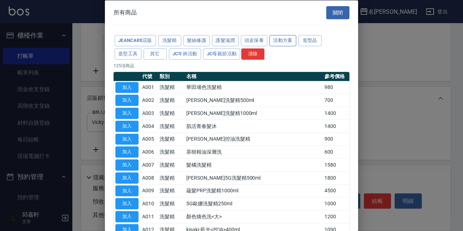
click at [285, 41] on button "活動方案" at bounding box center [282, 40] width 27 height 11
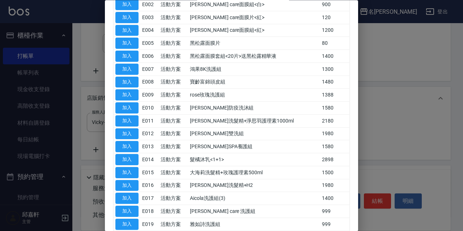
scroll to position [145, 0]
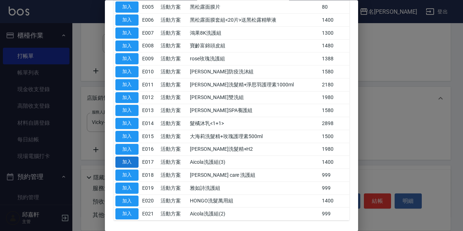
click at [126, 157] on button "加入" at bounding box center [126, 162] width 23 height 11
type input "Aicola洗護組(3)"
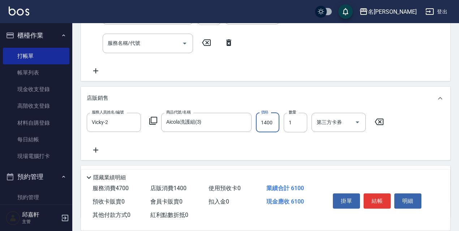
click at [262, 131] on input "1400" at bounding box center [267, 123] width 23 height 20
click at [268, 128] on input "1200" at bounding box center [267, 123] width 23 height 20
type input "1300"
click at [383, 196] on button "結帳" at bounding box center [377, 200] width 27 height 15
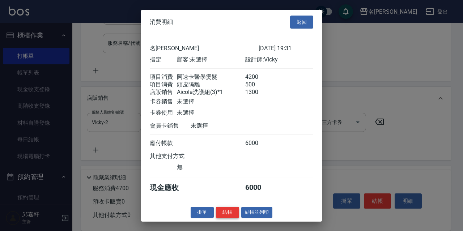
click at [225, 218] on button "結帳" at bounding box center [227, 212] width 23 height 11
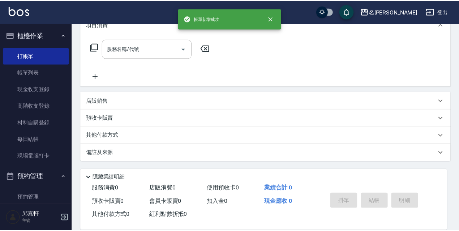
scroll to position [0, 0]
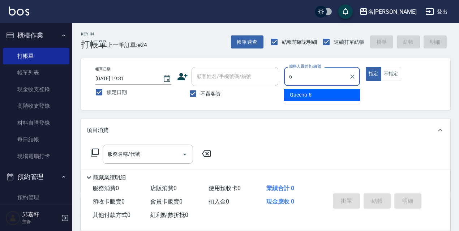
type input "Queena-6"
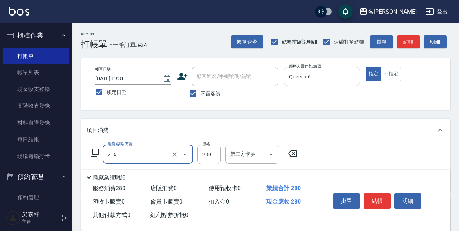
type input "洗髮卷<抵>280(216)"
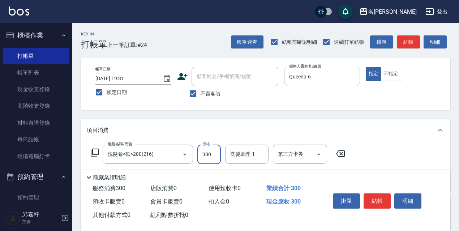
type input "300"
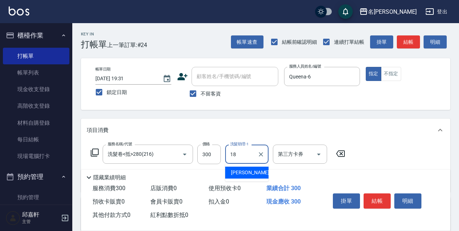
type input "[PERSON_NAME]-18"
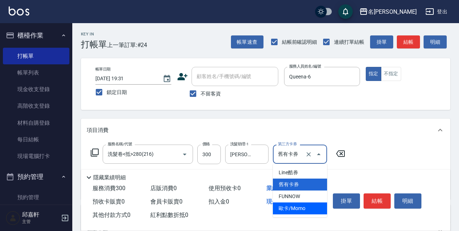
type input "舊有卡券"
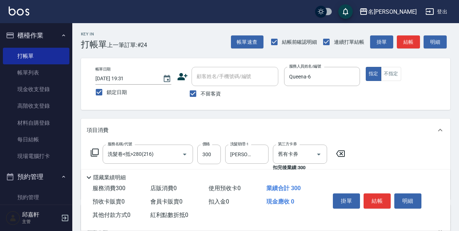
click at [347, 156] on icon at bounding box center [340, 153] width 18 height 9
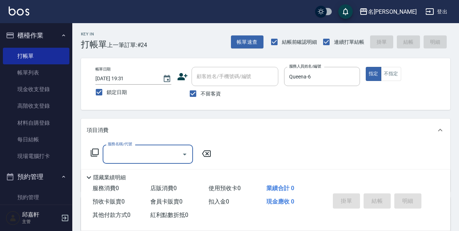
click at [52, 42] on button "櫃檯作業" at bounding box center [36, 35] width 67 height 19
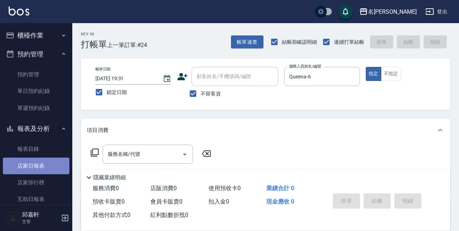
click at [48, 164] on link "店家日報表" at bounding box center [36, 166] width 67 height 17
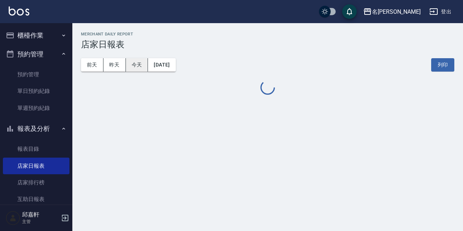
click at [145, 66] on button "今天" at bounding box center [137, 64] width 22 height 13
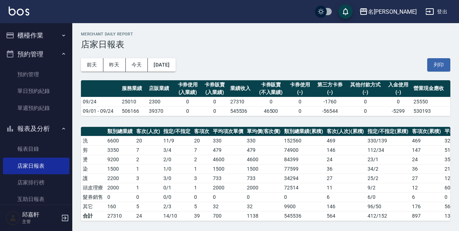
scroll to position [145, 0]
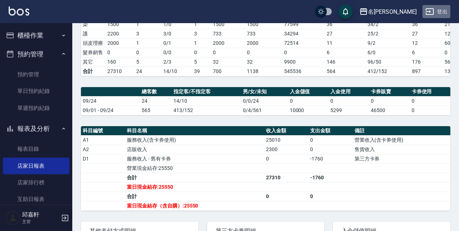
click at [444, 10] on button "登出" at bounding box center [437, 11] width 28 height 13
